Goal: Find specific page/section: Find specific page/section

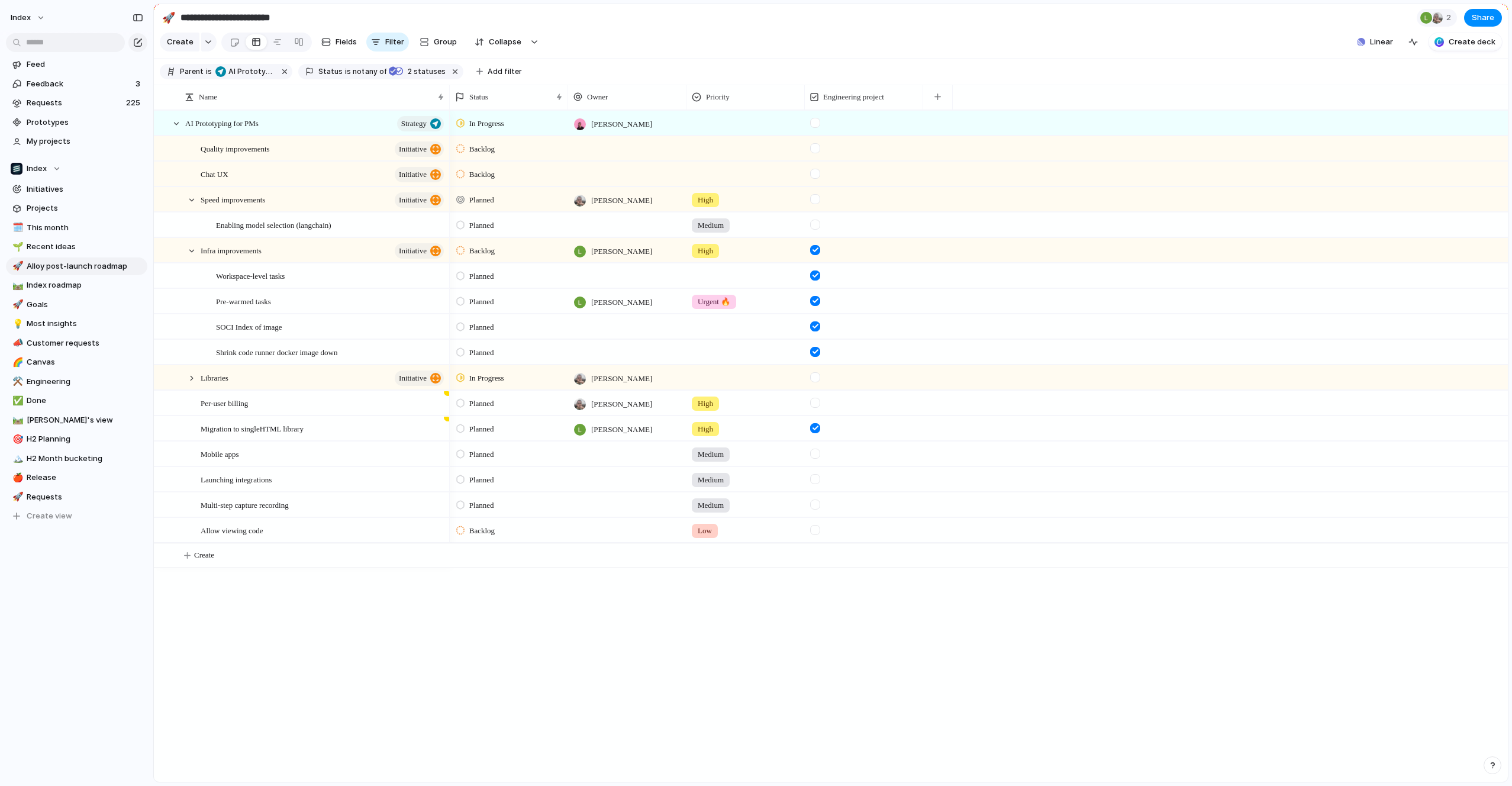
click at [756, 393] on div at bounding box center [756, 393] width 0 height 0
